Goal: Information Seeking & Learning: Learn about a topic

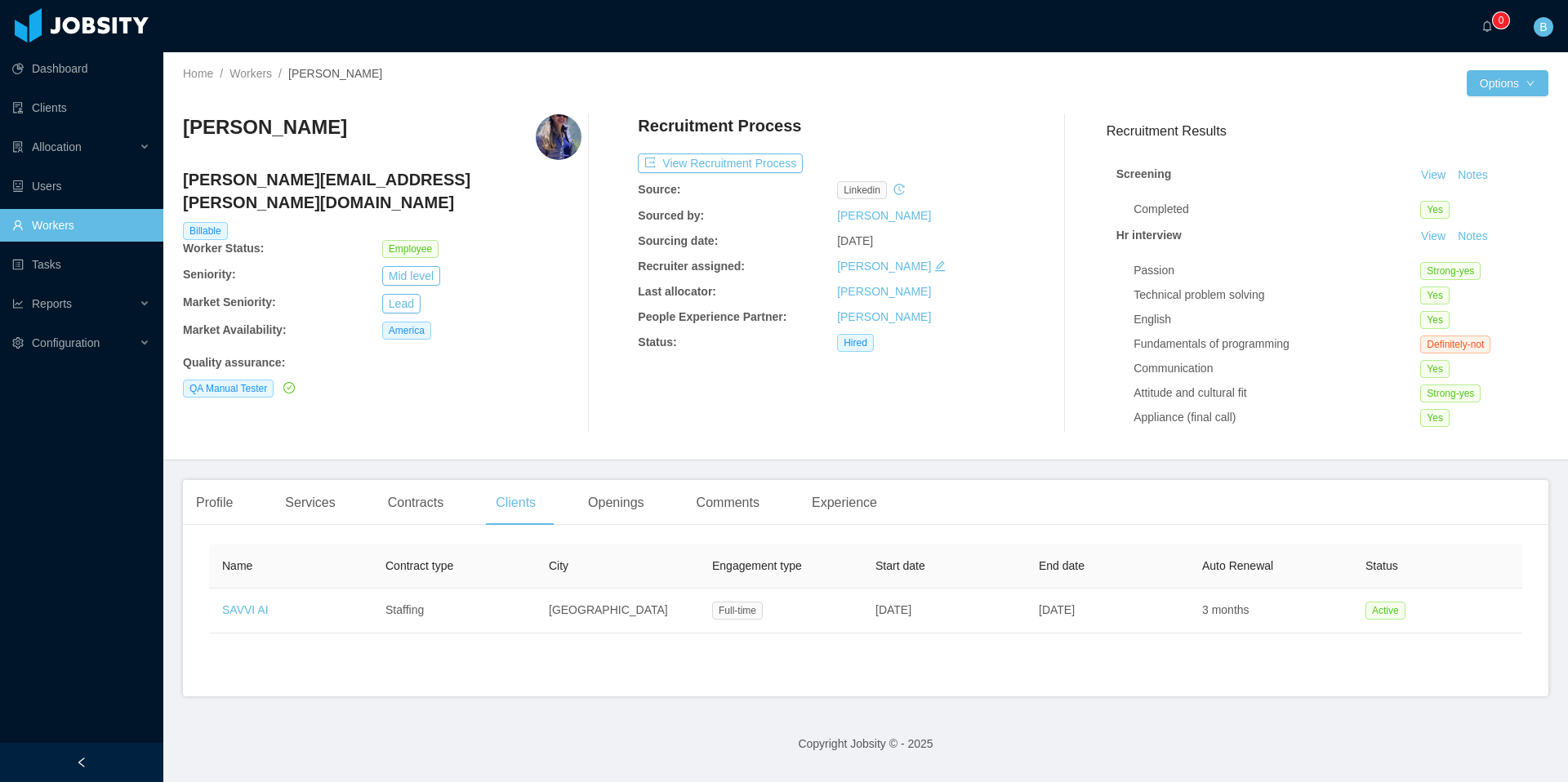
click at [52, 220] on link "Workers" at bounding box center [81, 225] width 138 height 32
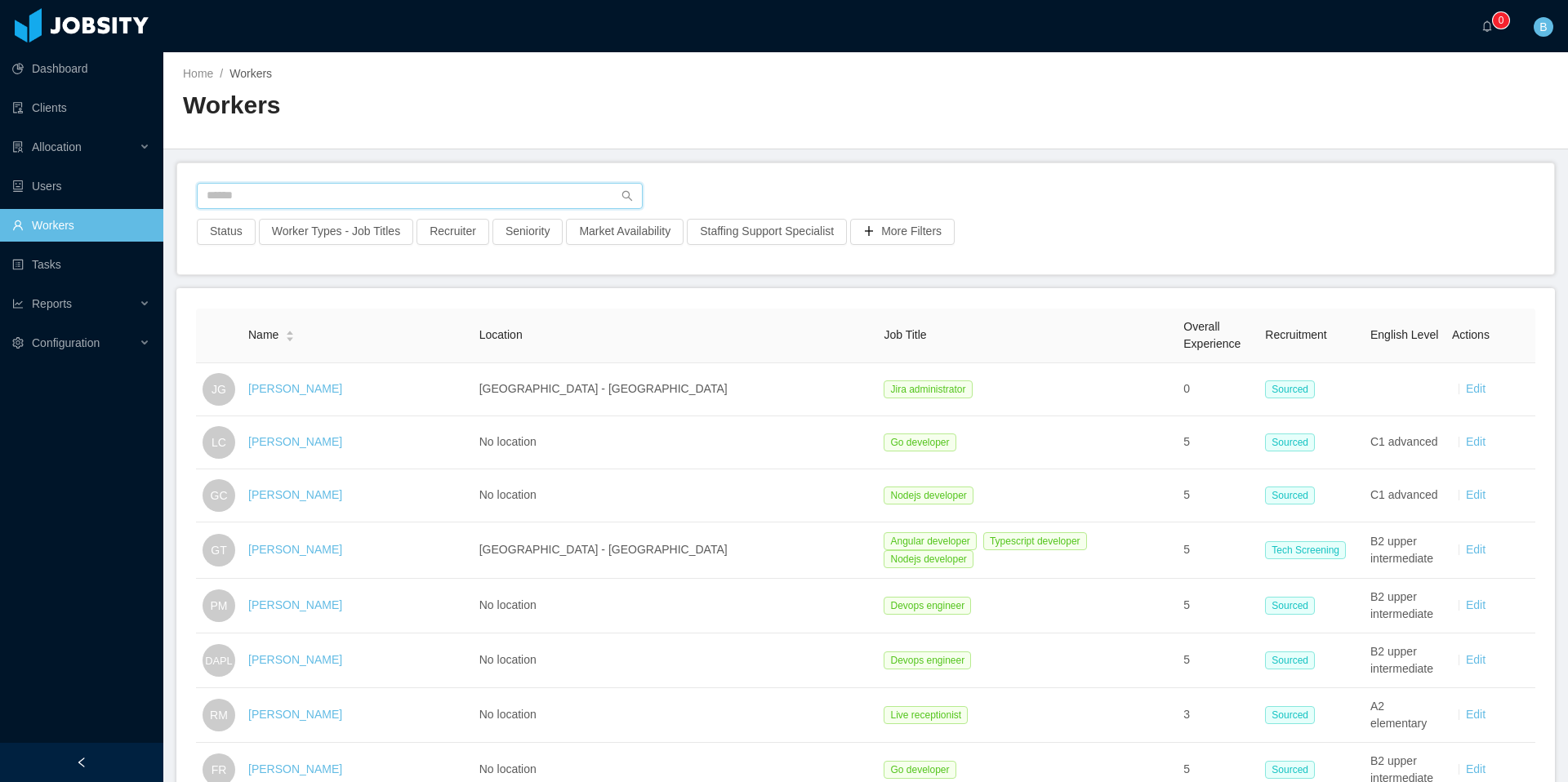
click at [271, 191] on input "text" at bounding box center [420, 196] width 446 height 26
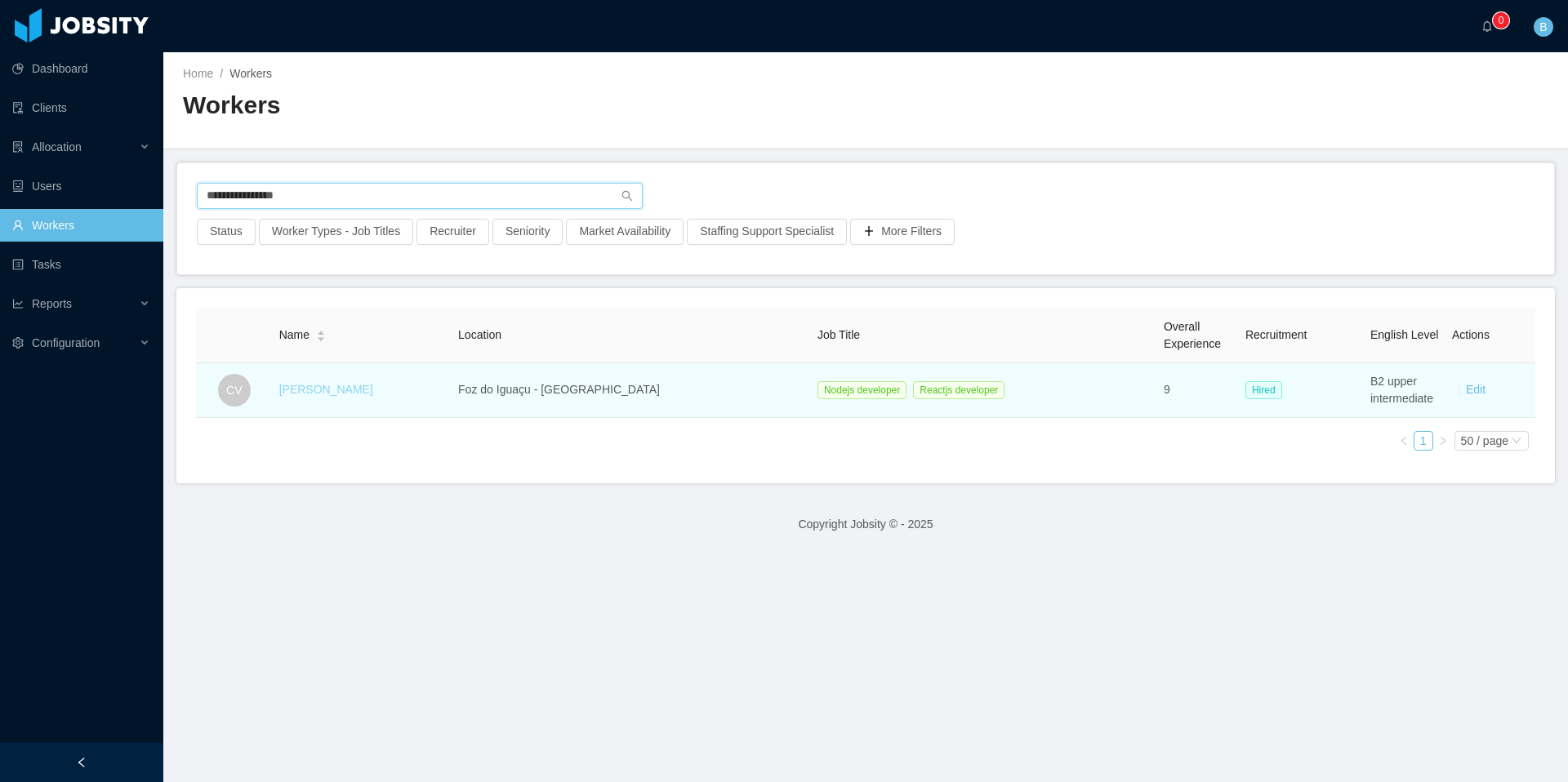
type input "**********"
click at [341, 392] on link "[PERSON_NAME]" at bounding box center [326, 390] width 94 height 13
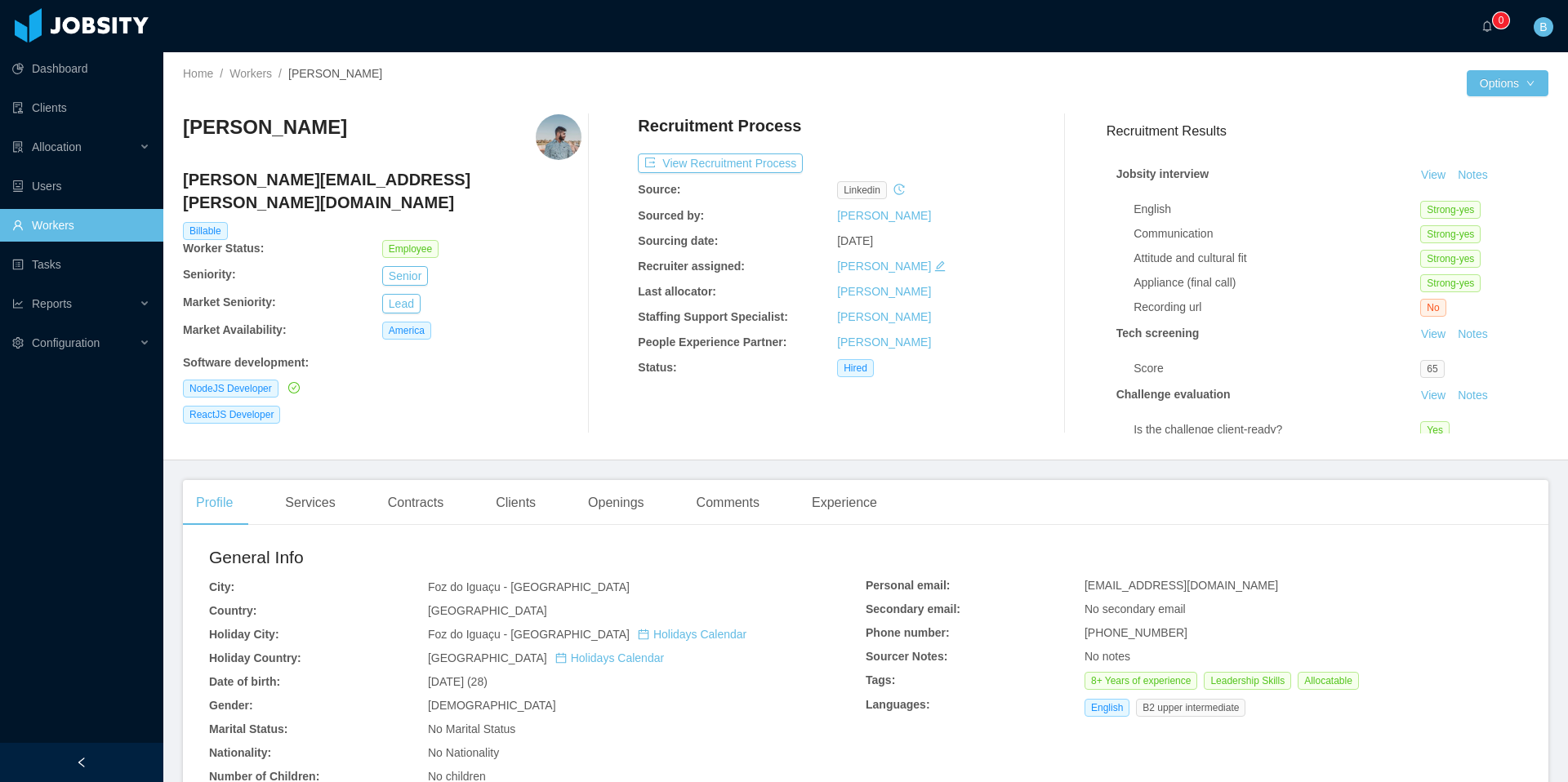
click at [69, 228] on link "Workers" at bounding box center [81, 225] width 138 height 32
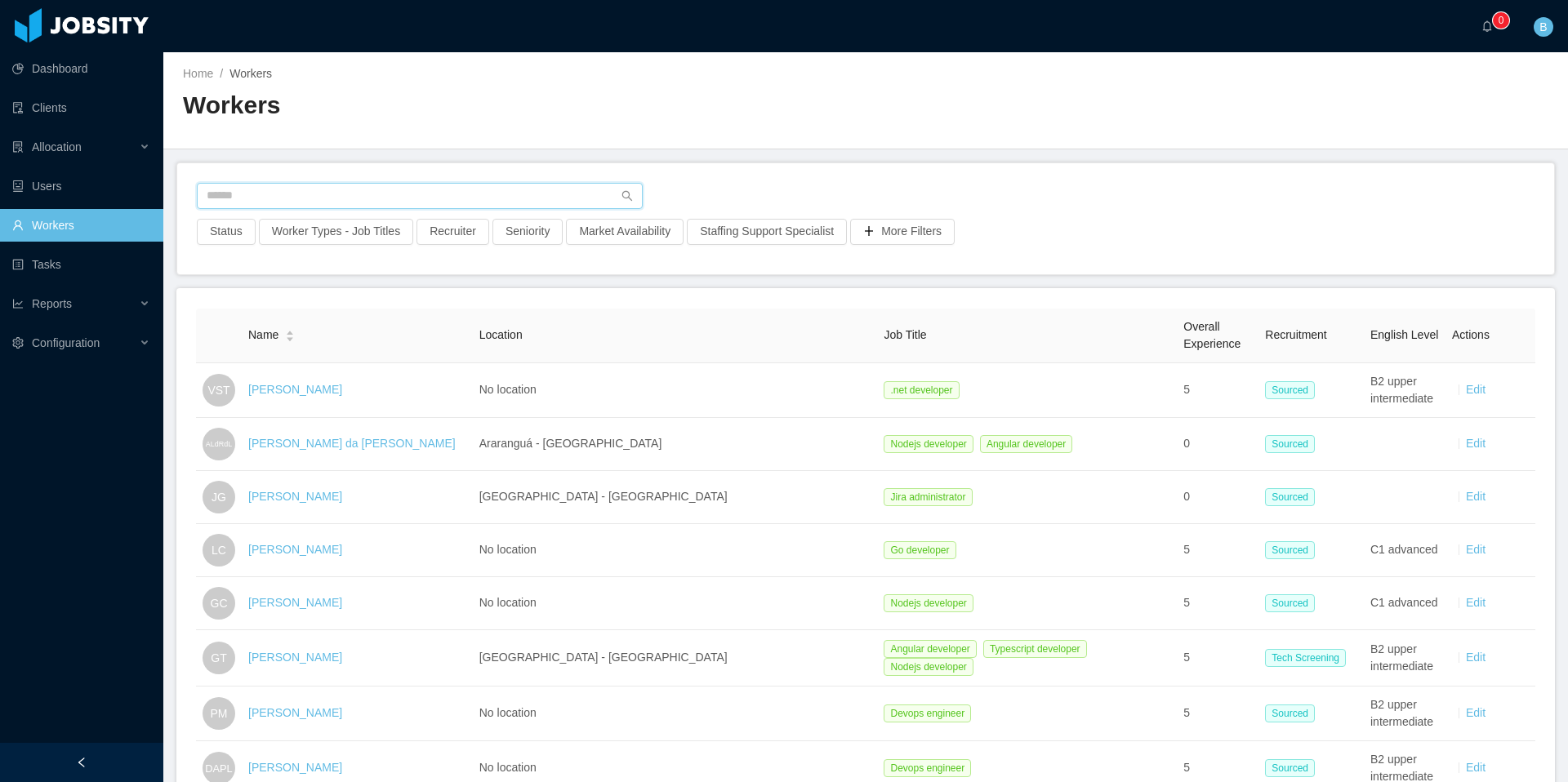
click at [404, 197] on input "text" at bounding box center [420, 196] width 446 height 26
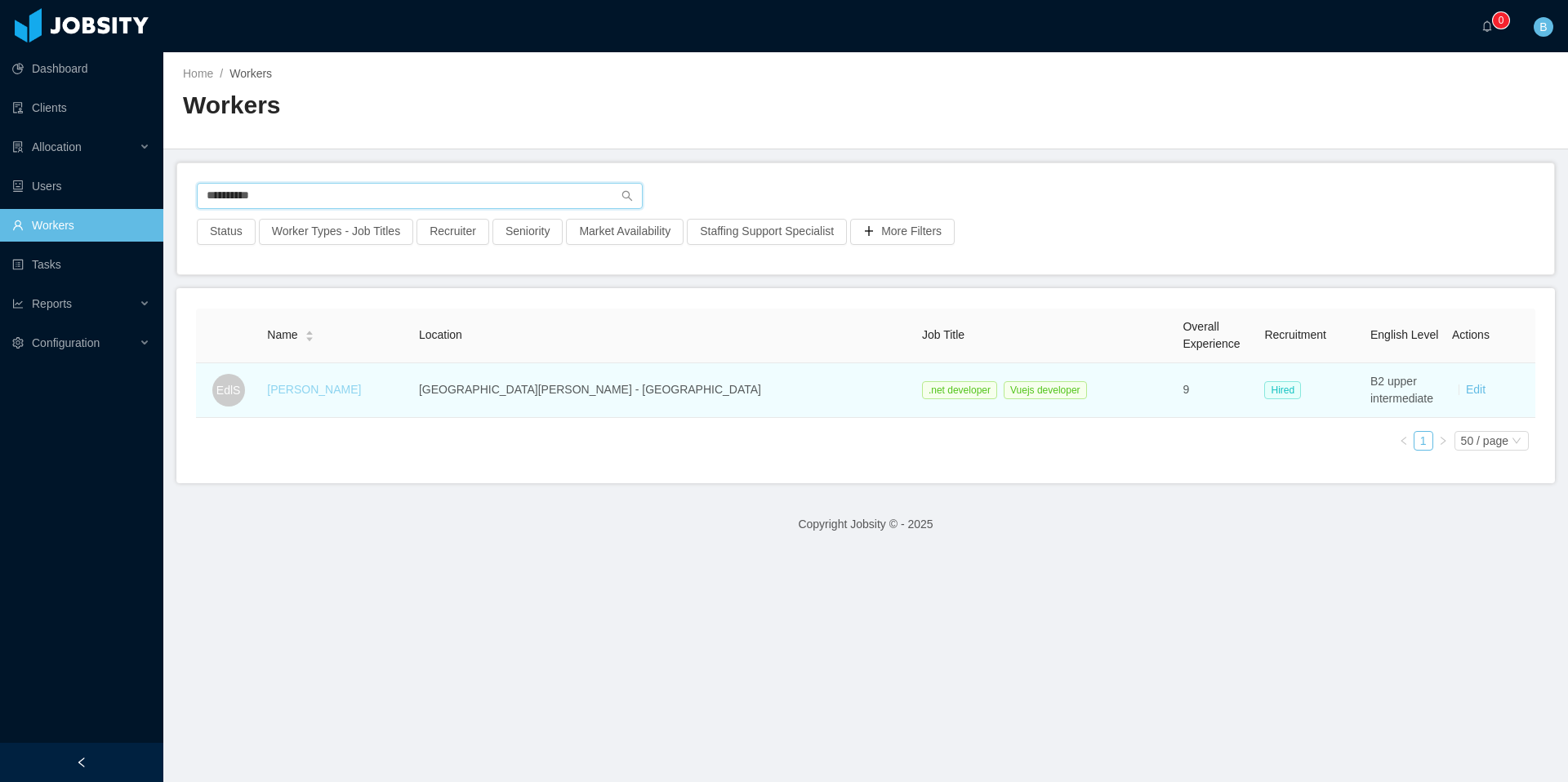
type input "**********"
click at [351, 391] on link "[PERSON_NAME]" at bounding box center [314, 390] width 94 height 13
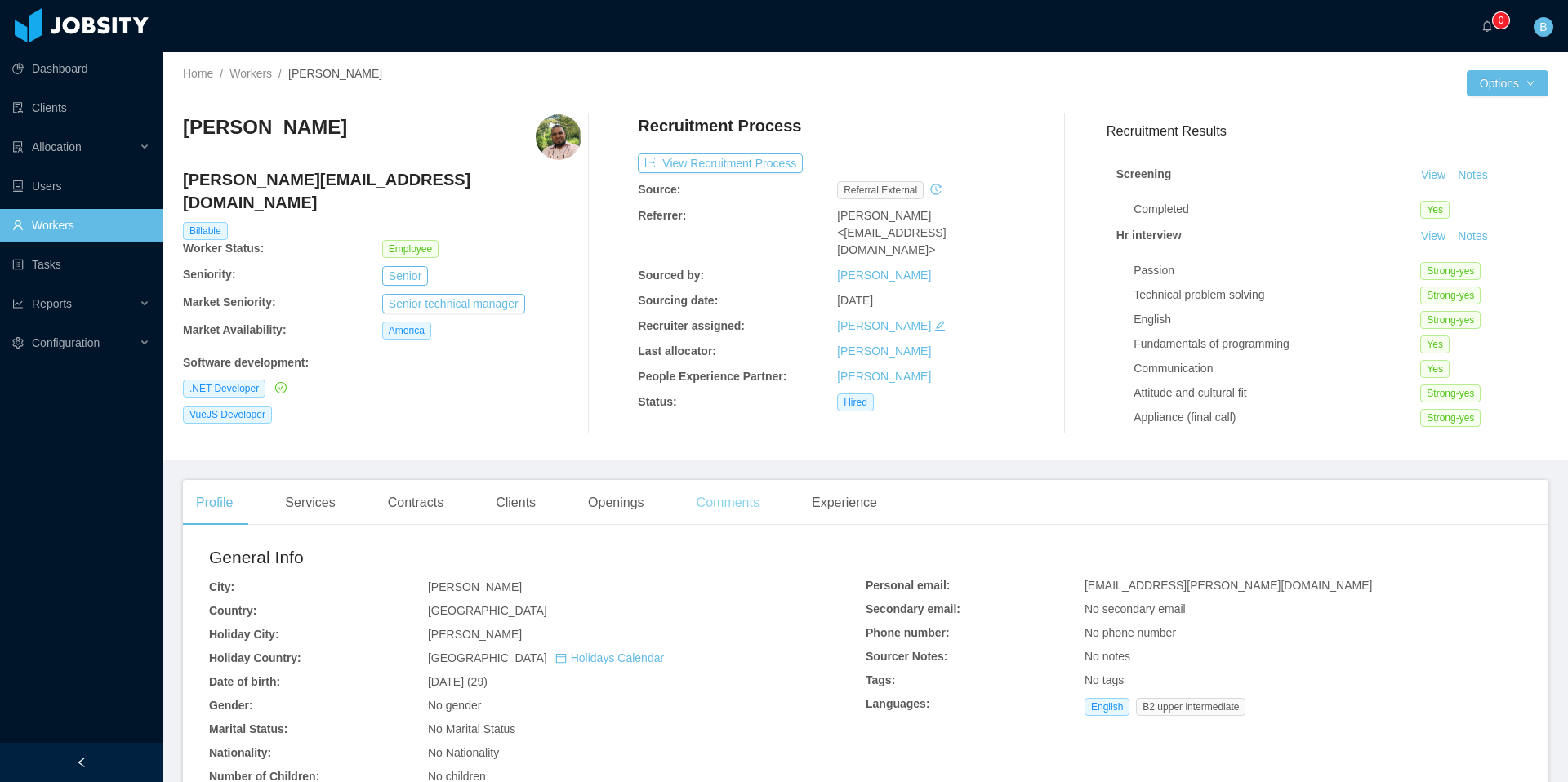
click at [709, 500] on div "Comments" at bounding box center [727, 503] width 89 height 46
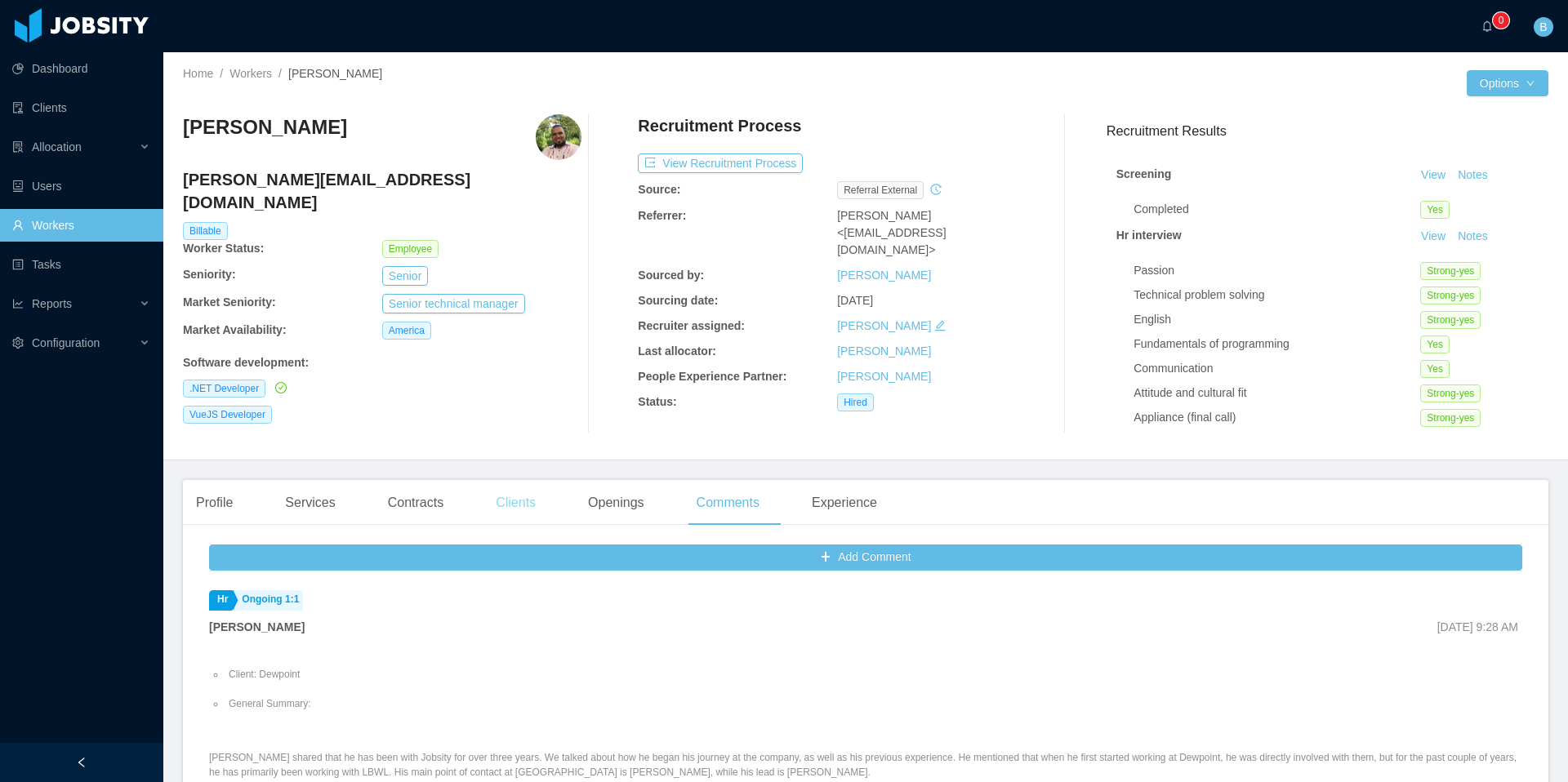
click at [520, 501] on div "Clients" at bounding box center [516, 503] width 66 height 46
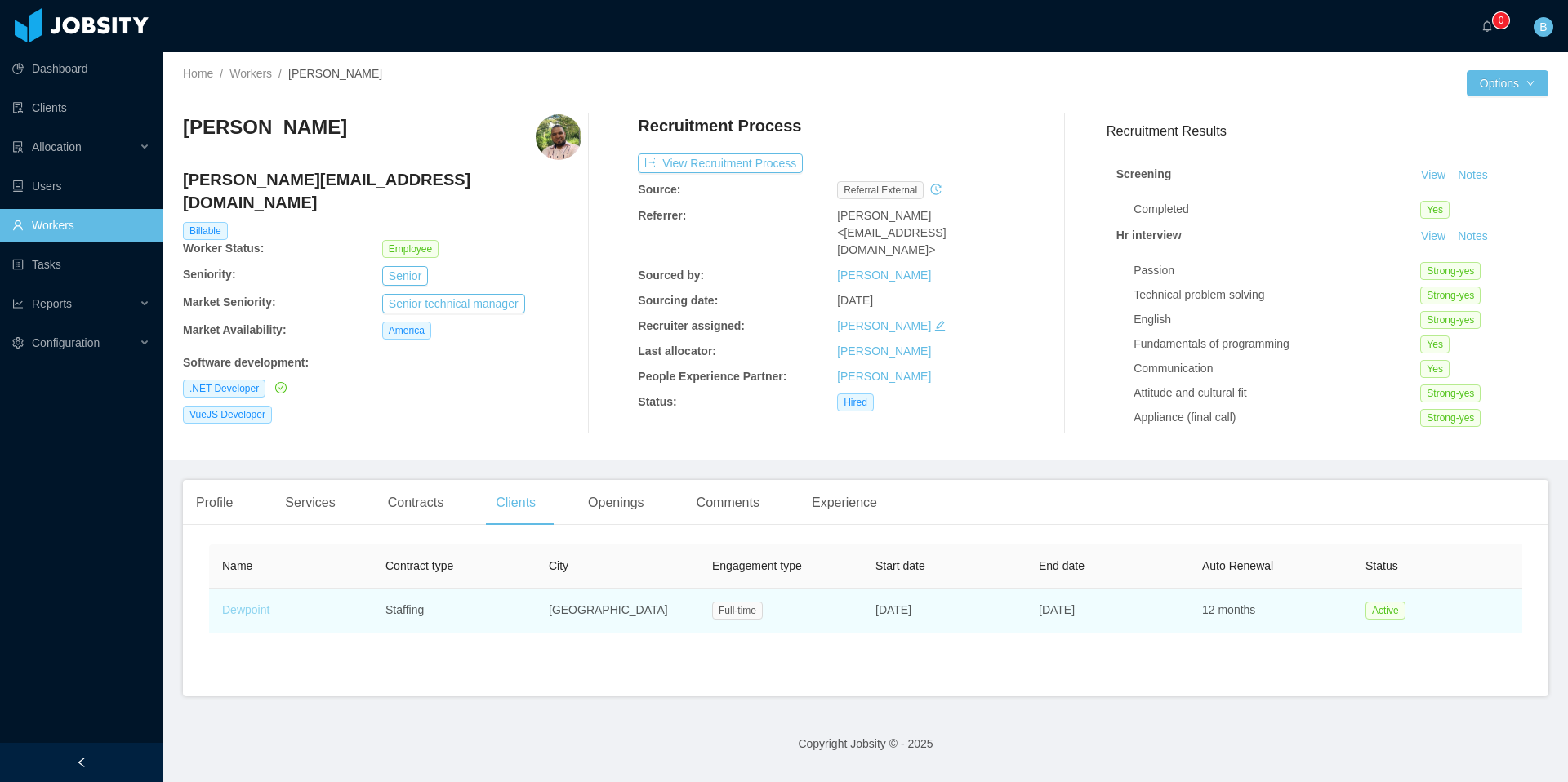
click at [235, 613] on link "Dewpoint" at bounding box center [245, 610] width 47 height 13
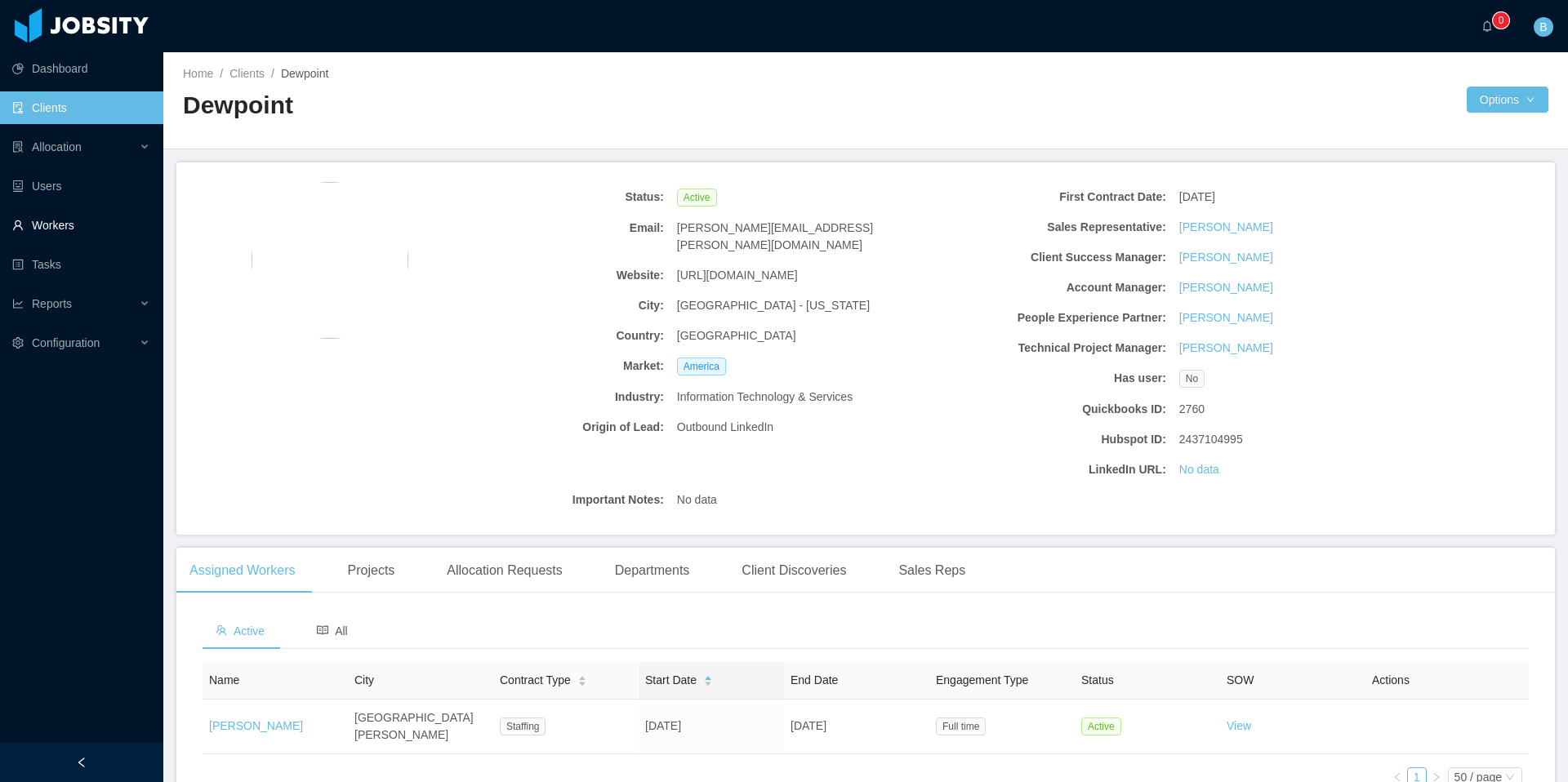
click at [61, 231] on link "Workers" at bounding box center [81, 225] width 138 height 32
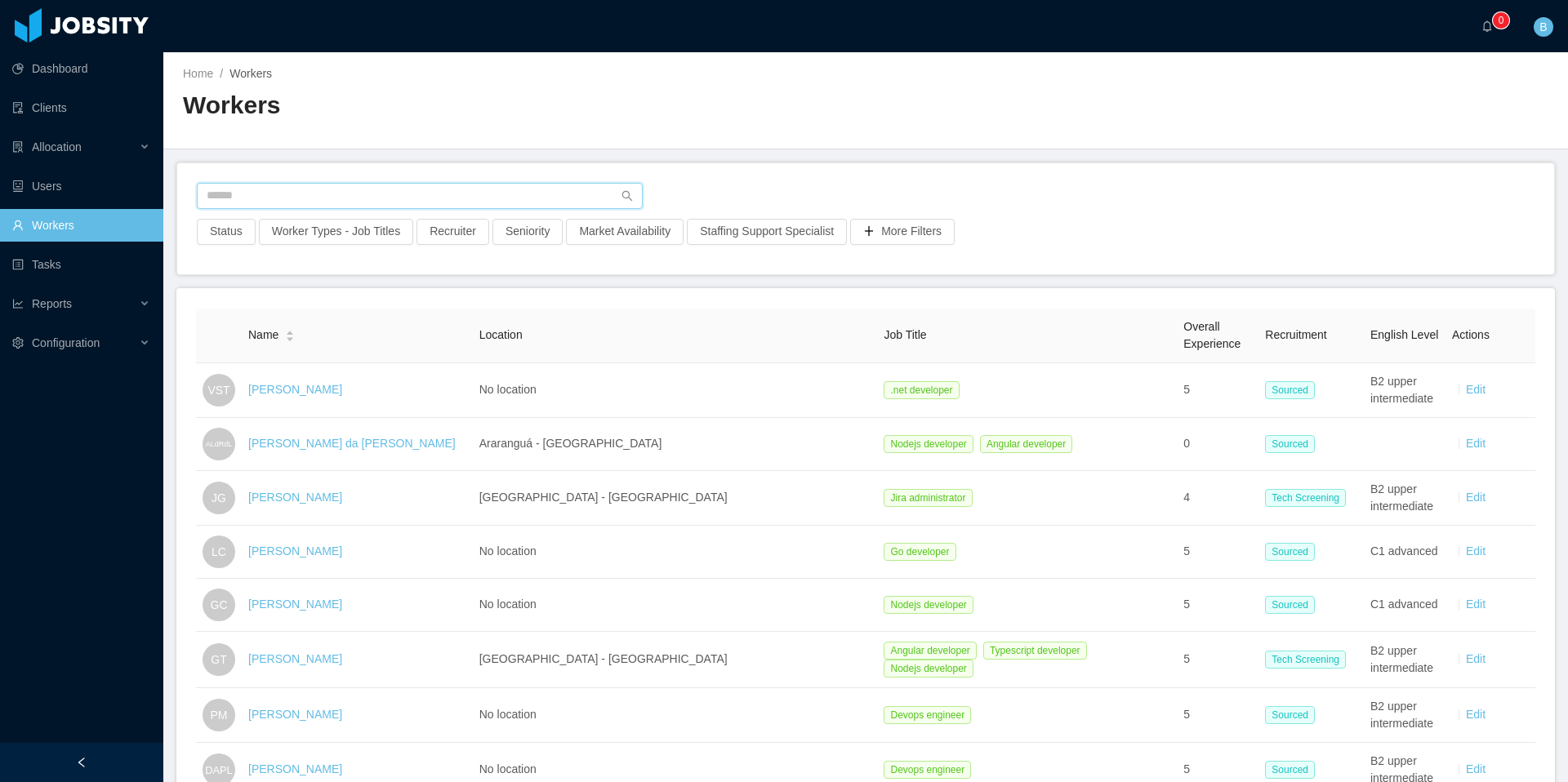
click at [449, 198] on input "text" at bounding box center [420, 196] width 446 height 26
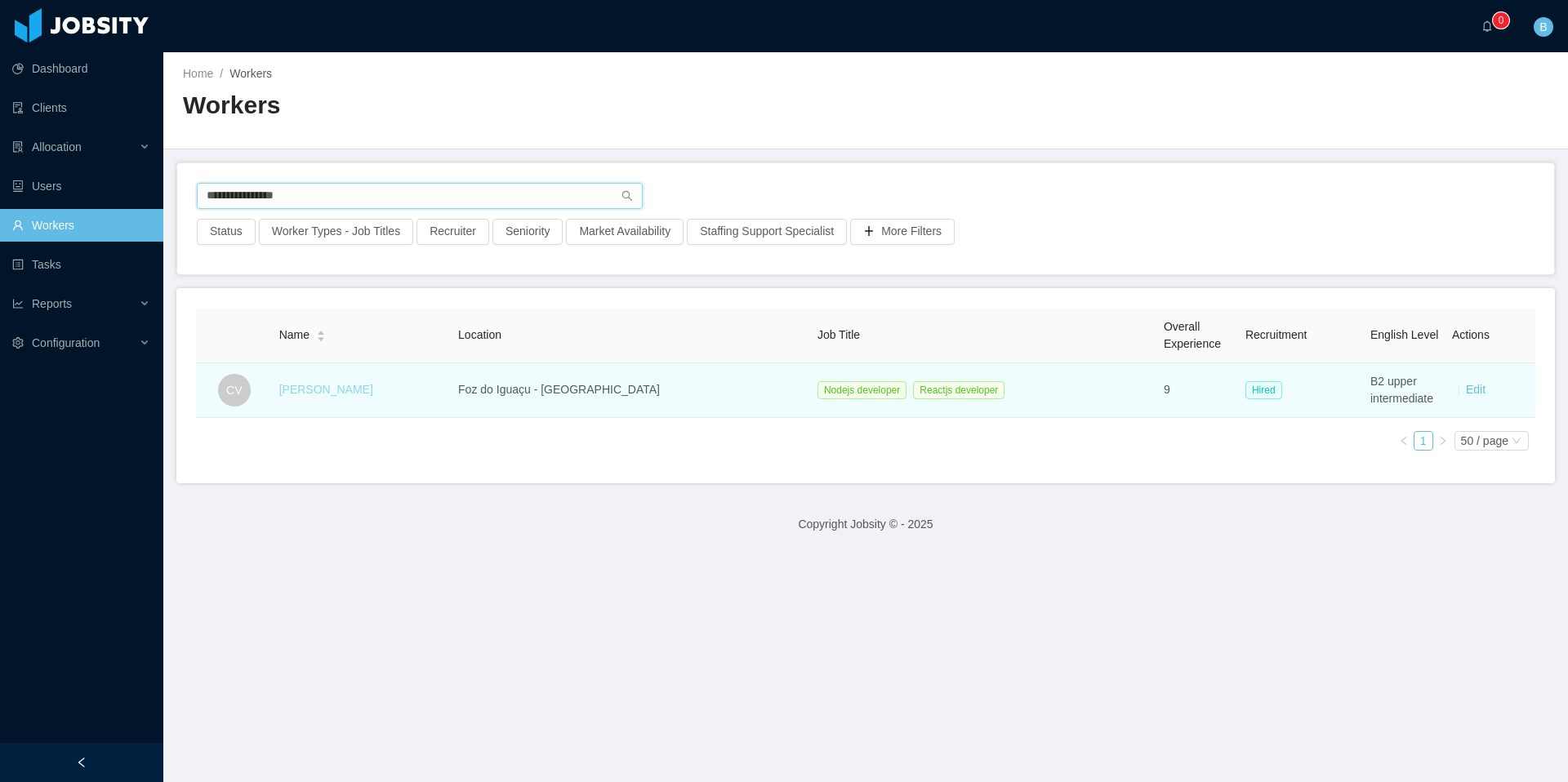
type input "**********"
click at [357, 392] on link "[PERSON_NAME]" at bounding box center [326, 390] width 94 height 13
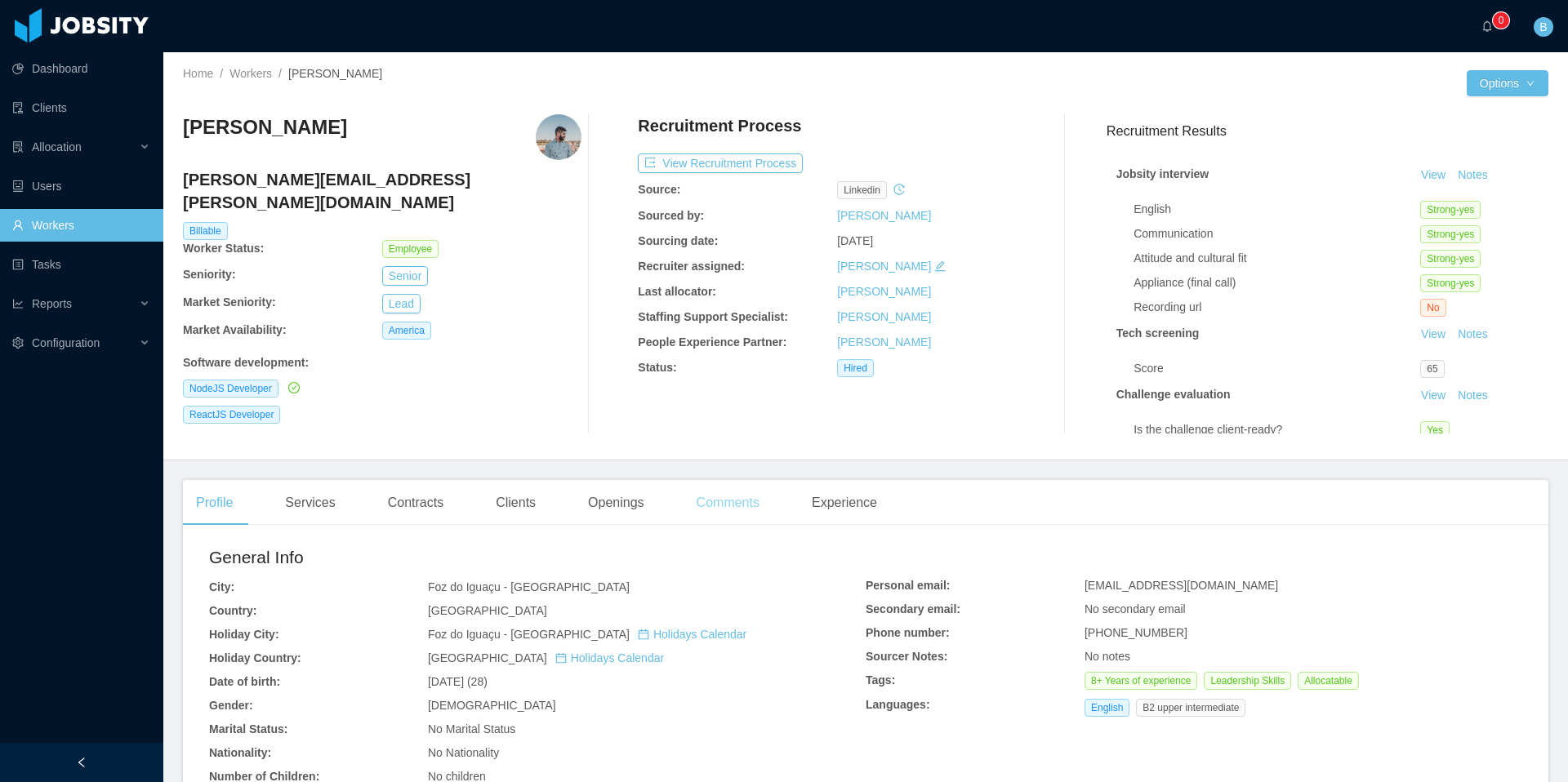
click at [711, 510] on div "Comments" at bounding box center [727, 503] width 89 height 46
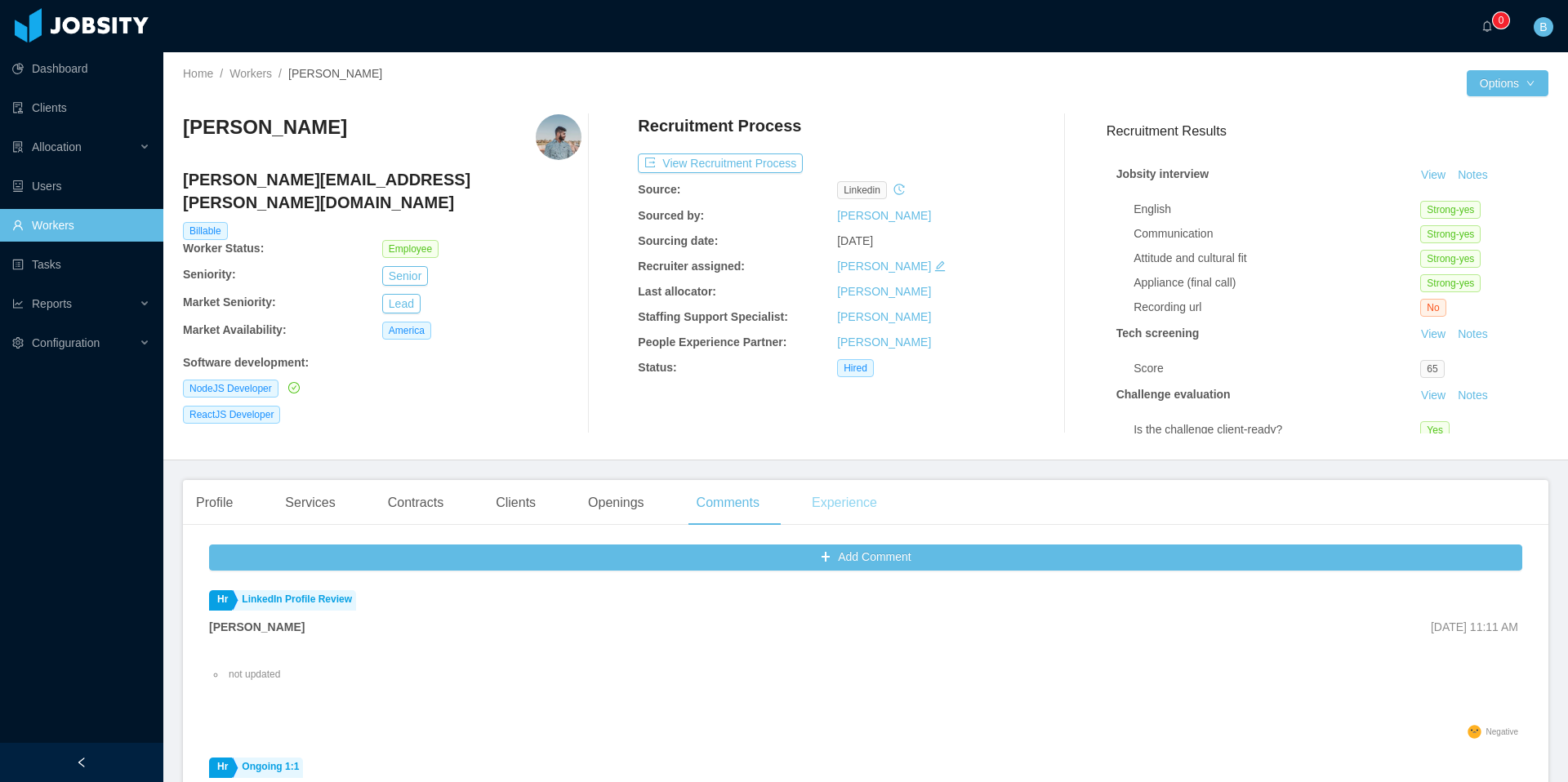
click at [853, 509] on div "Experience" at bounding box center [843, 503] width 91 height 46
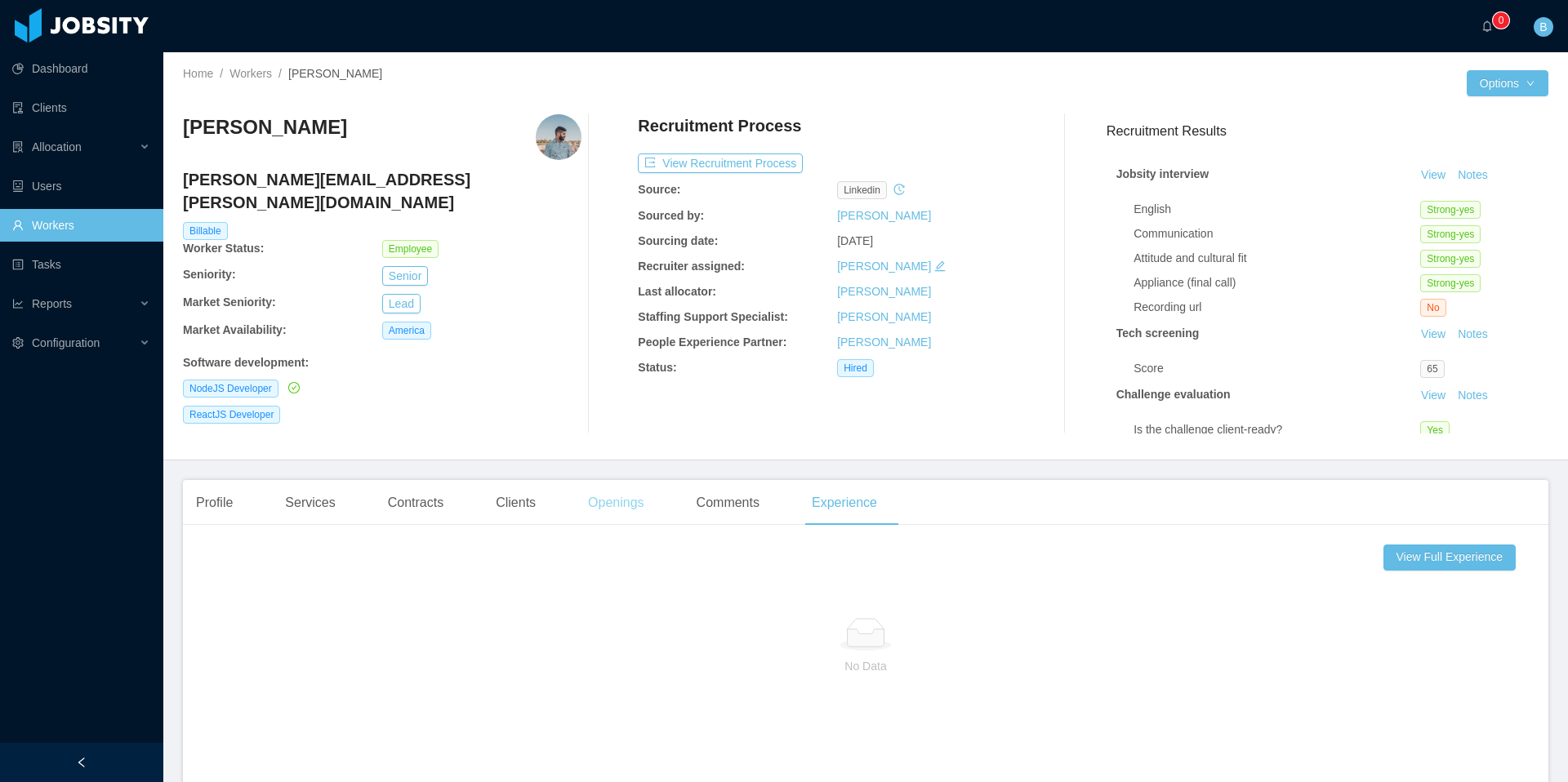
click at [595, 503] on div "Openings" at bounding box center [616, 503] width 83 height 46
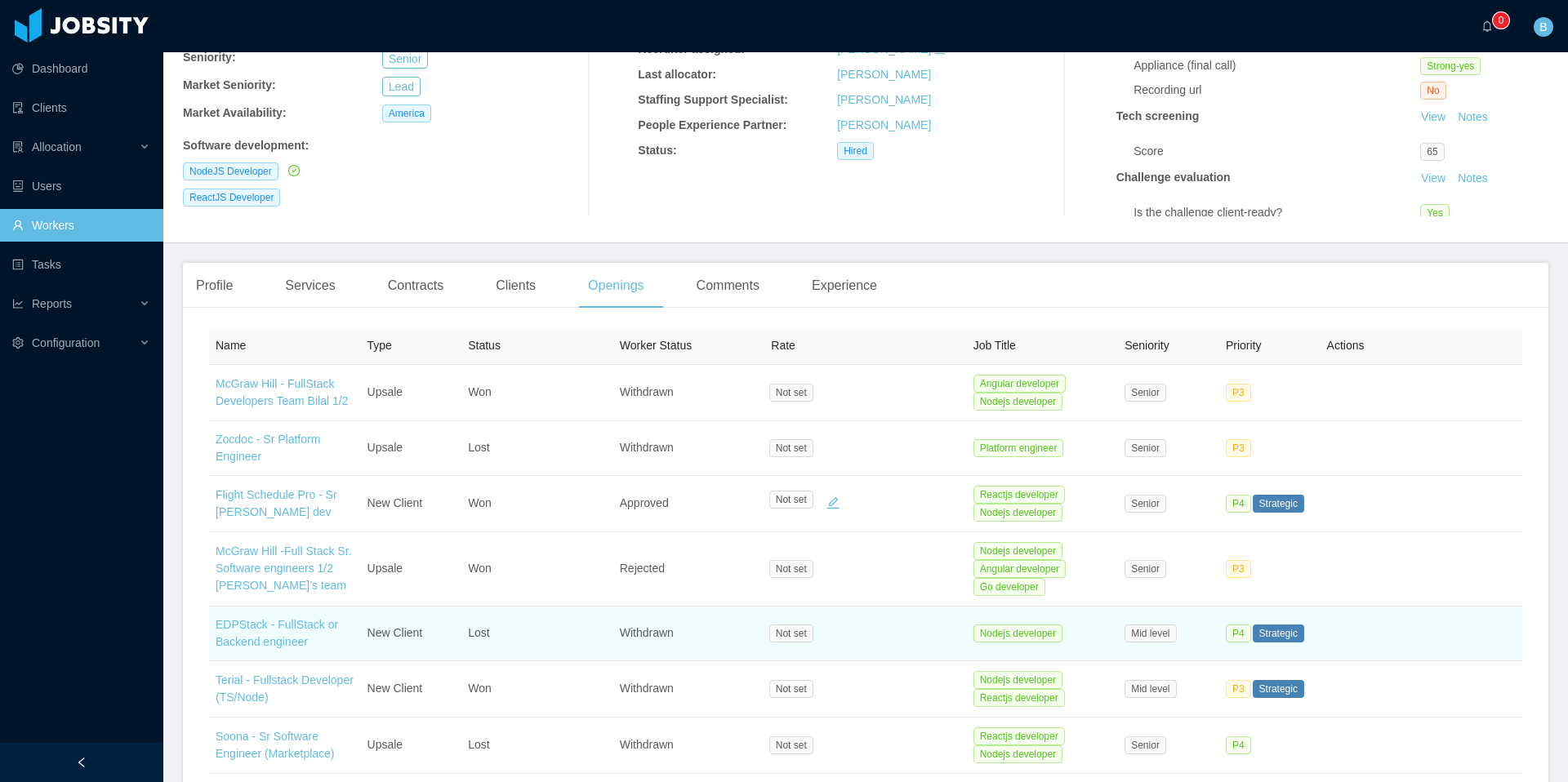
scroll to position [105, 0]
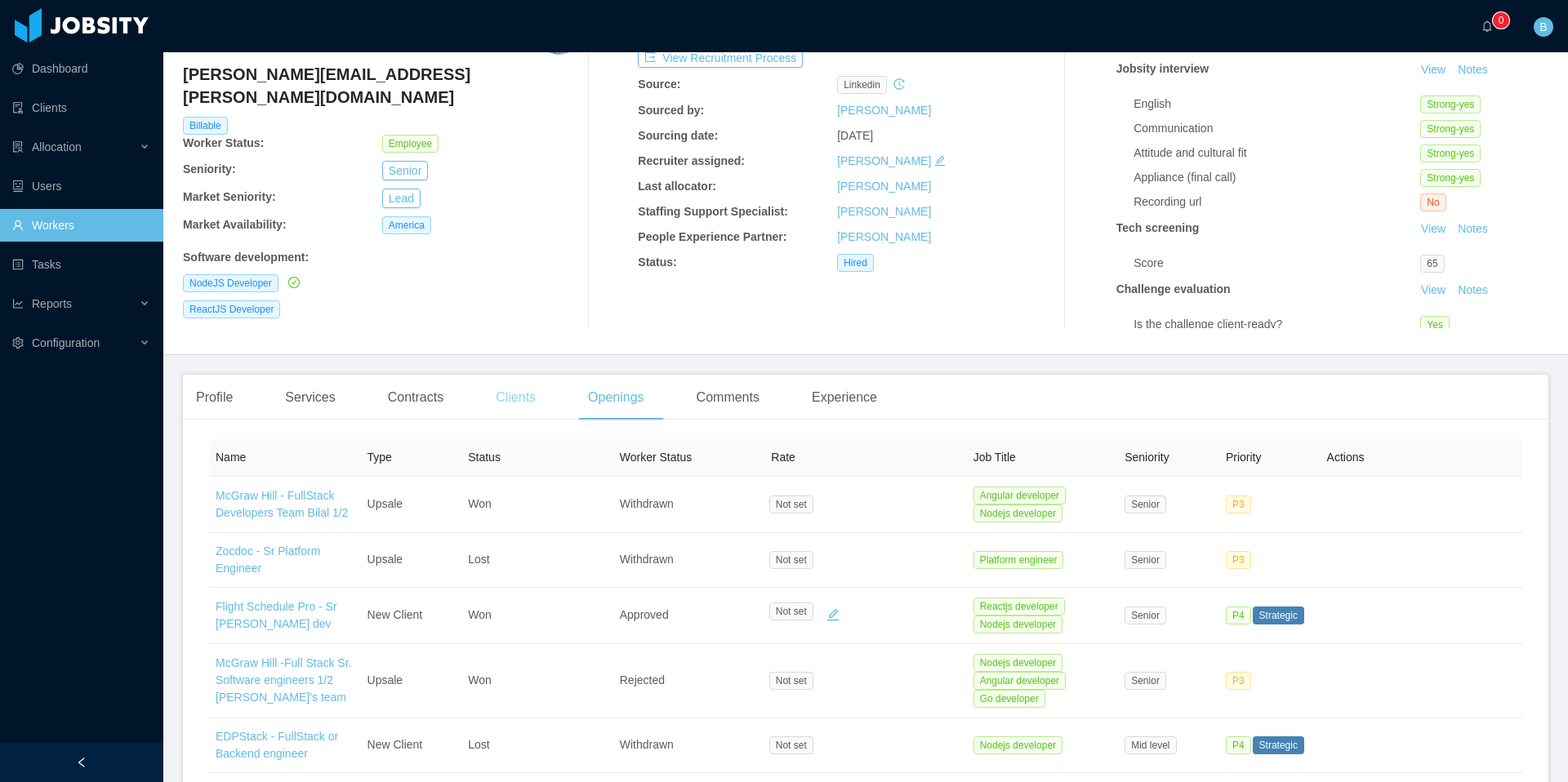
click at [539, 401] on div "Clients" at bounding box center [516, 398] width 66 height 46
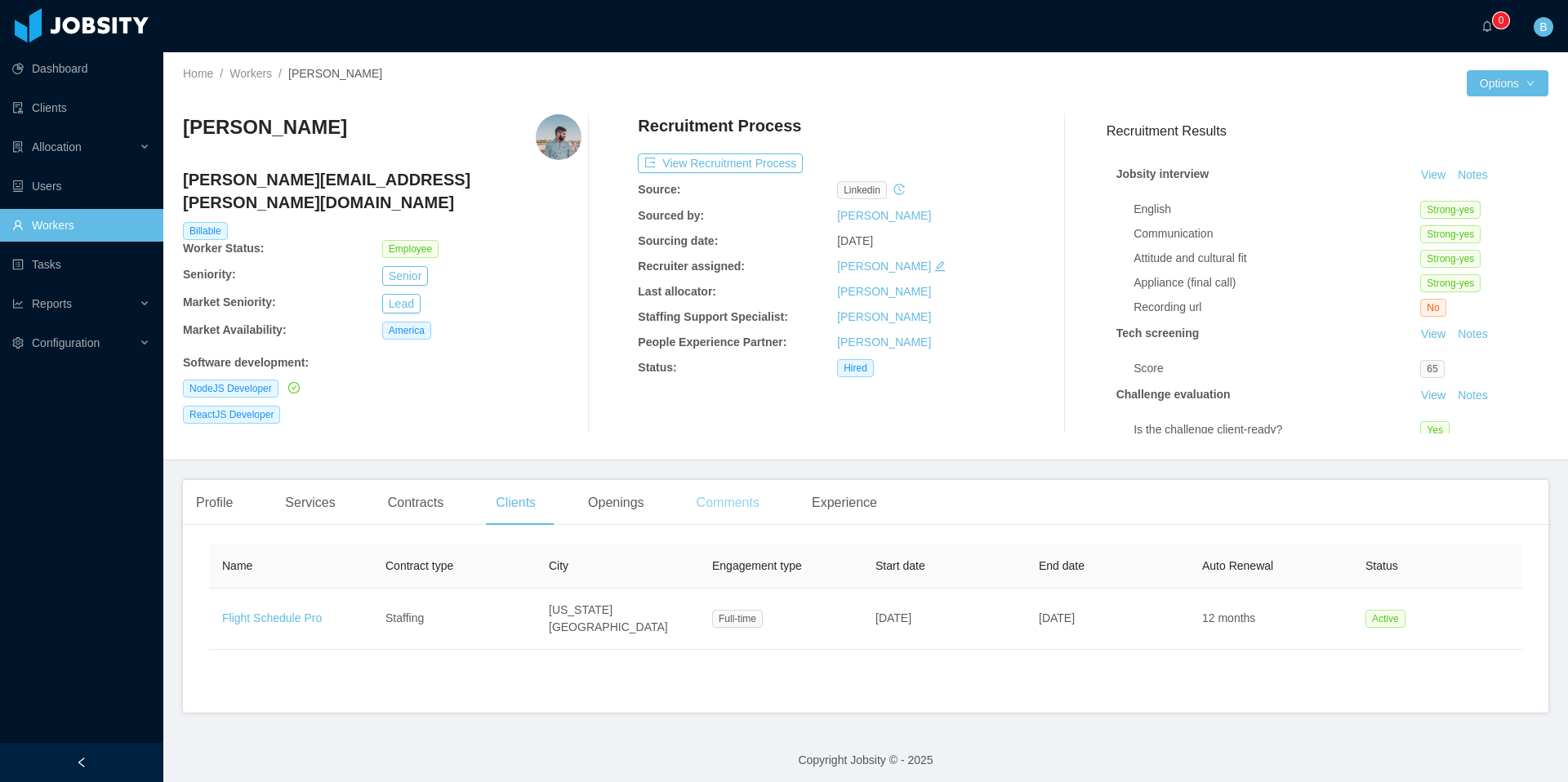
click at [723, 503] on div "Comments" at bounding box center [727, 503] width 89 height 46
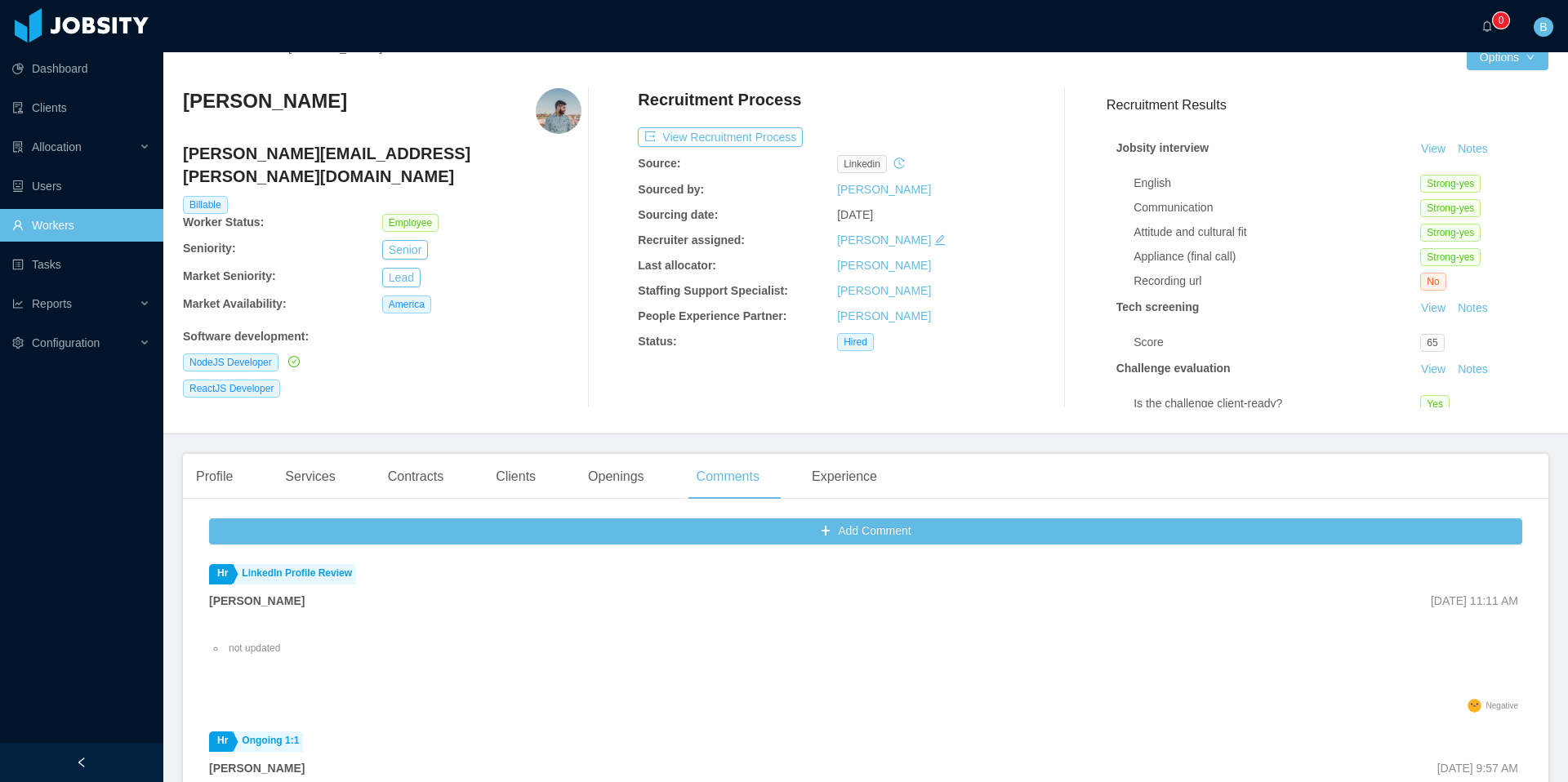
scroll to position [4, 0]
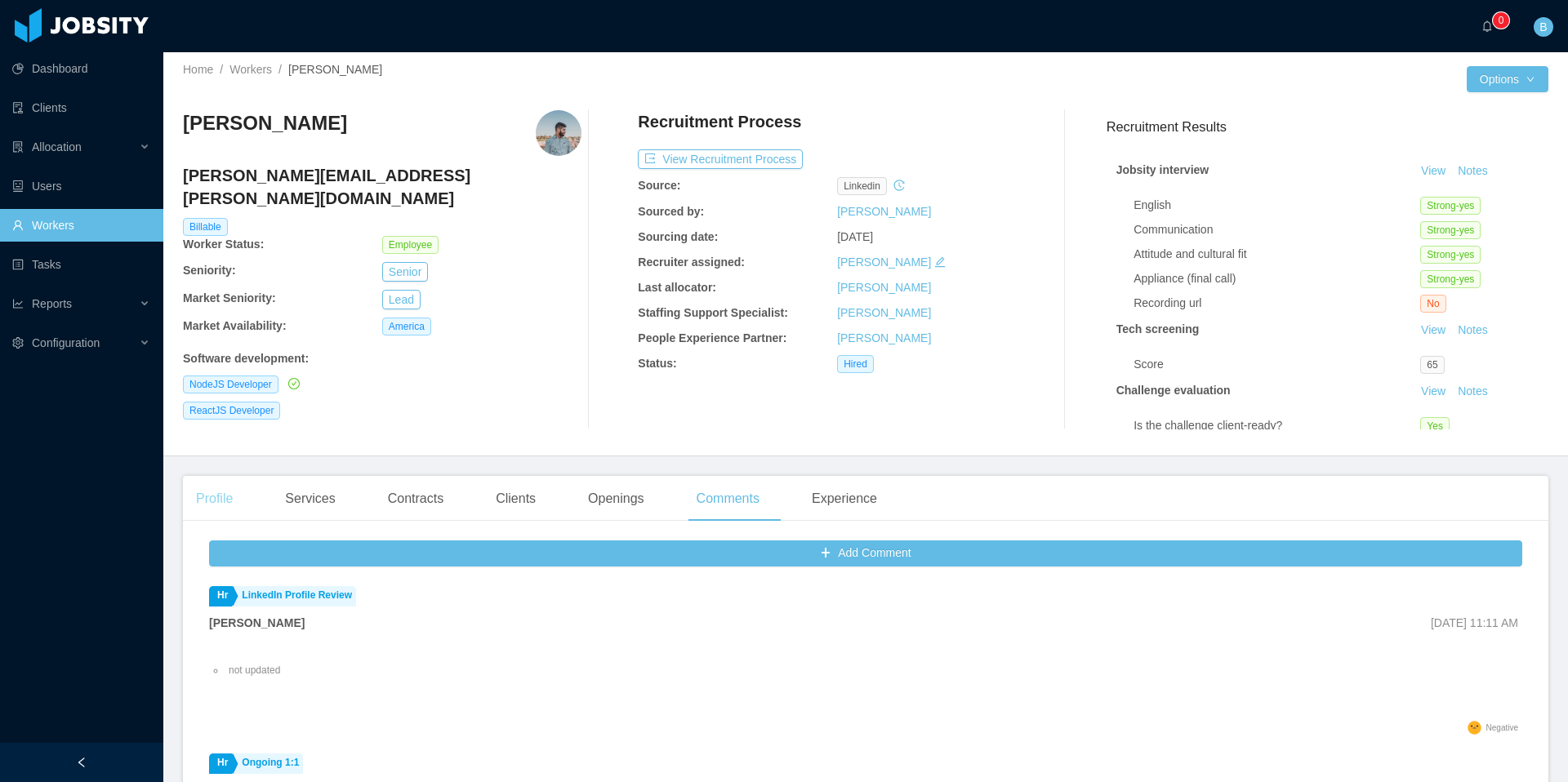
click at [219, 505] on div "Profile" at bounding box center [215, 499] width 63 height 46
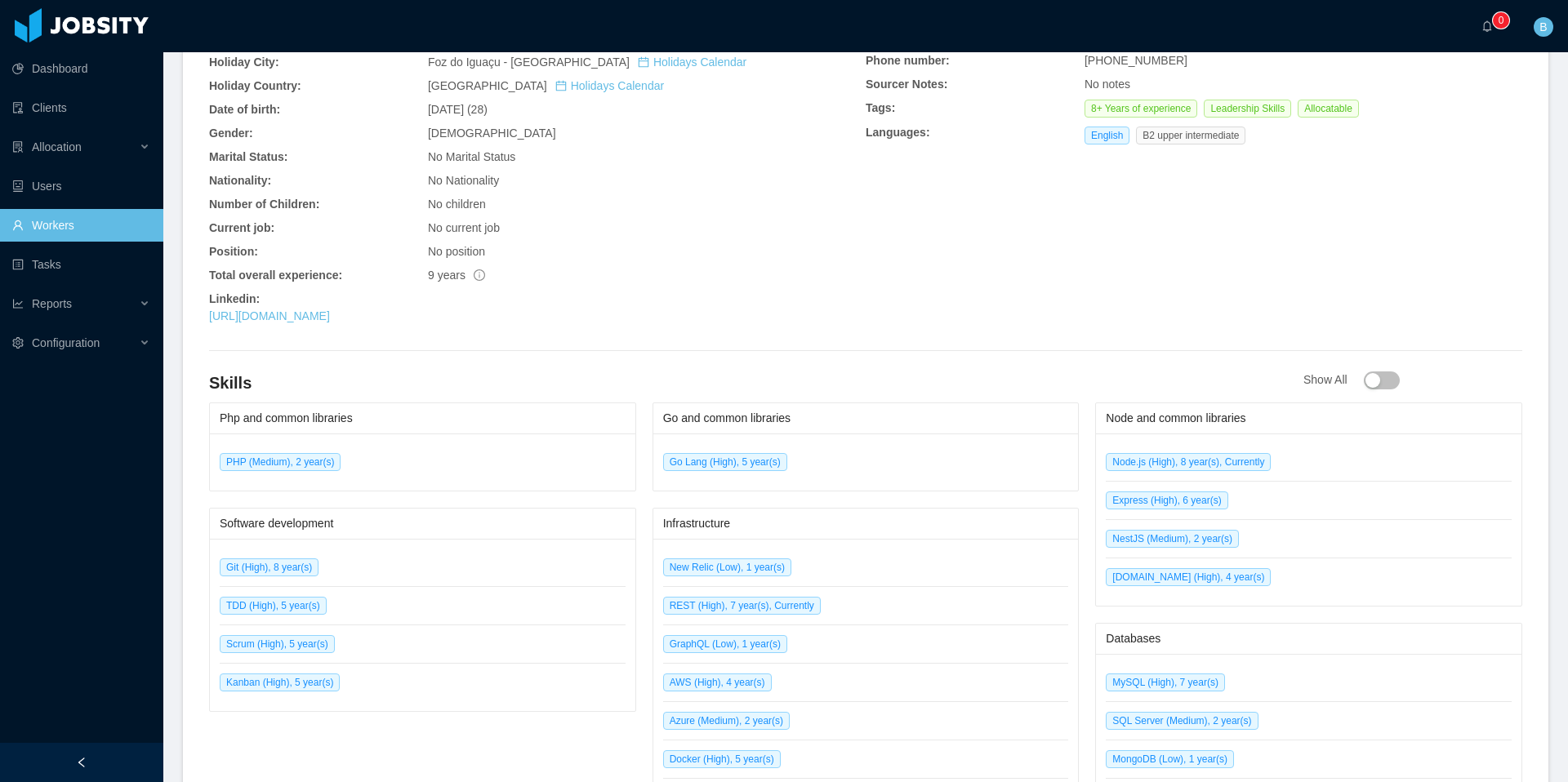
scroll to position [486, 0]
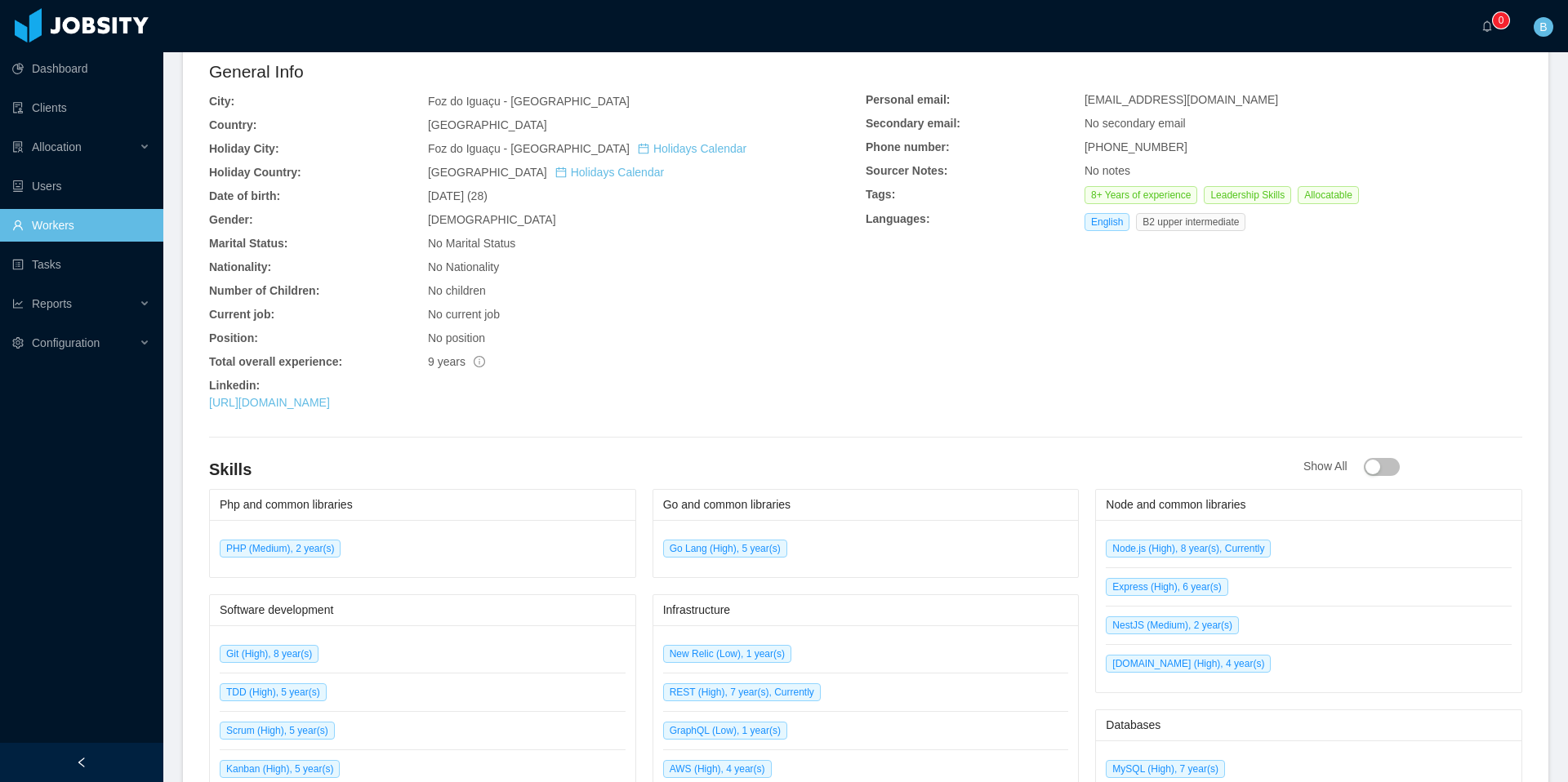
drag, startPoint x: 464, startPoint y: 403, endPoint x: 203, endPoint y: 410, distance: 261.1
click at [203, 410] on div "General Info City: [GEOGRAPHIC_DATA] - [GEOGRAPHIC_DATA] Country: [GEOGRAPHIC_D…" at bounding box center [865, 616] width 1365 height 1127
copy link "[URL][DOMAIN_NAME]"
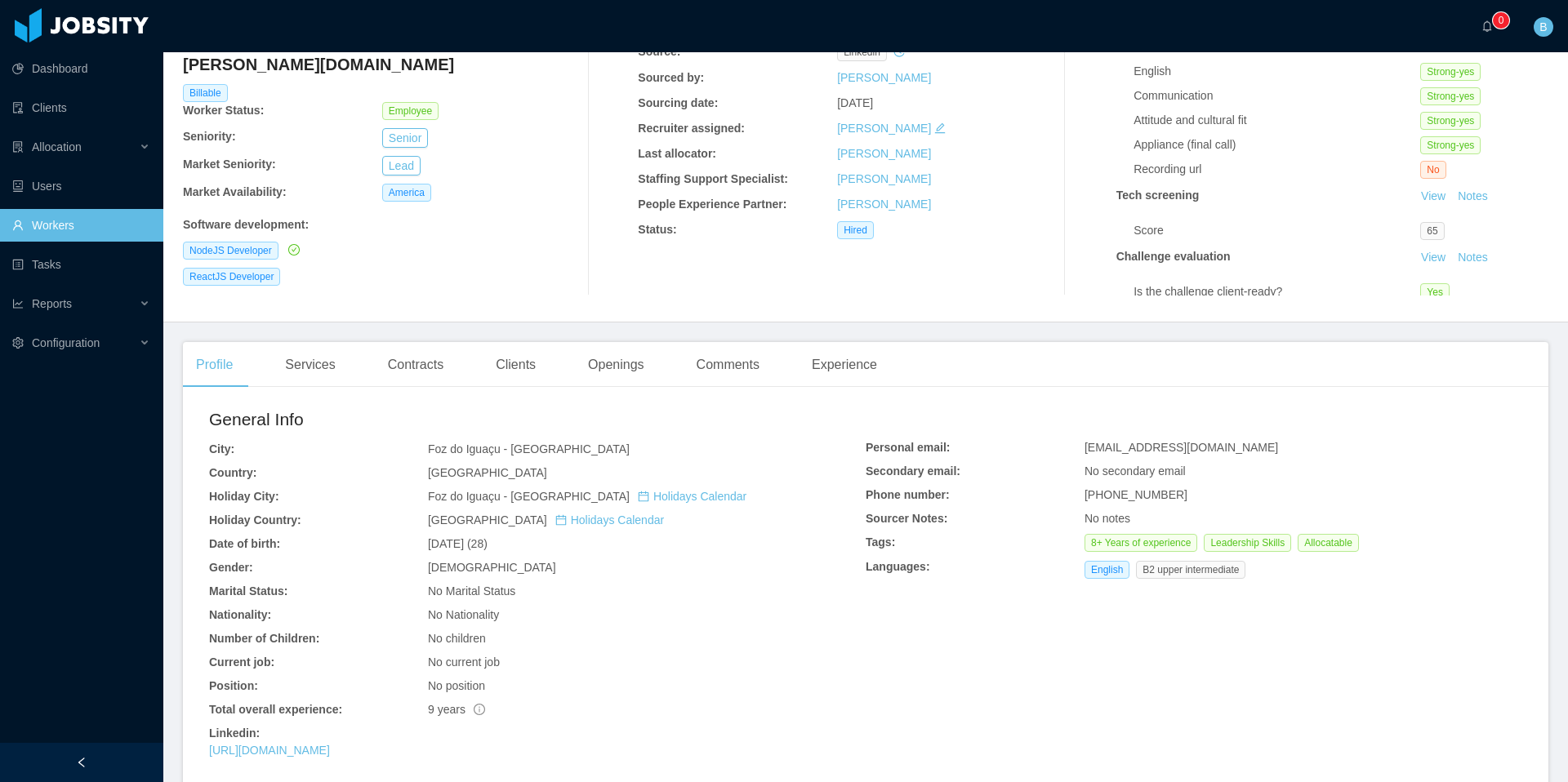
scroll to position [0, 0]
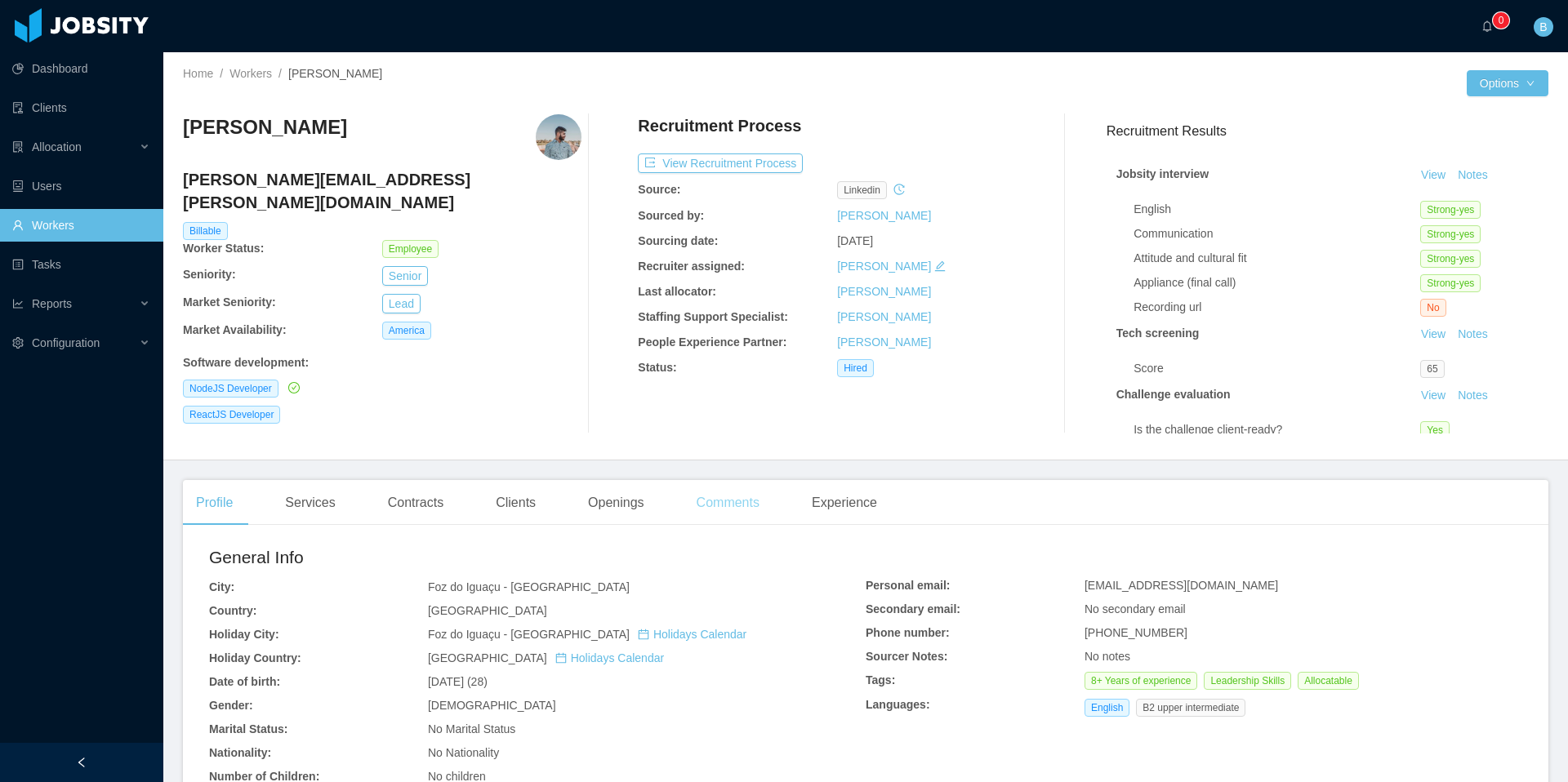
click at [745, 505] on div "Comments" at bounding box center [727, 503] width 89 height 46
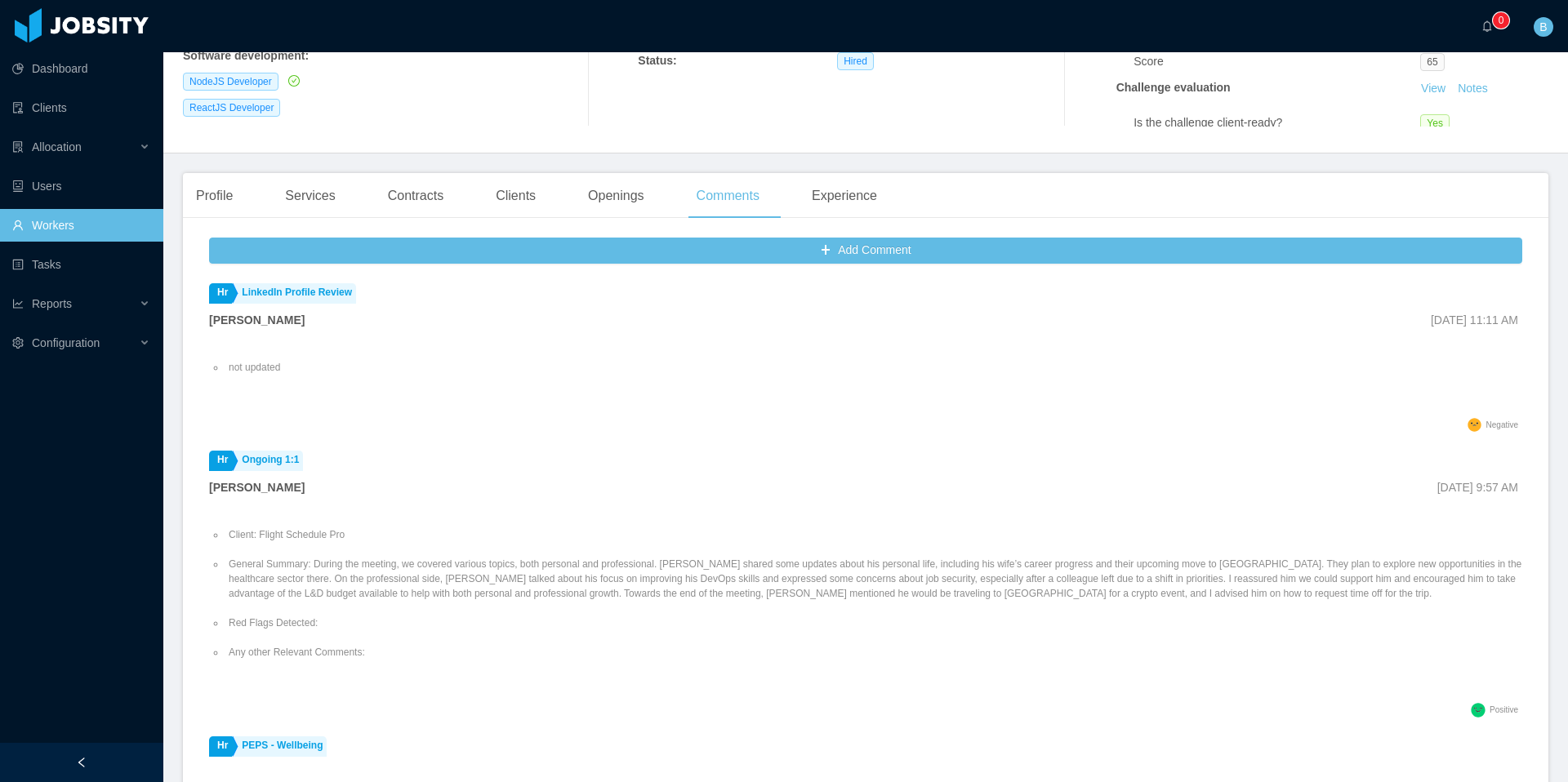
scroll to position [307, 0]
